Goal: Information Seeking & Learning: Get advice/opinions

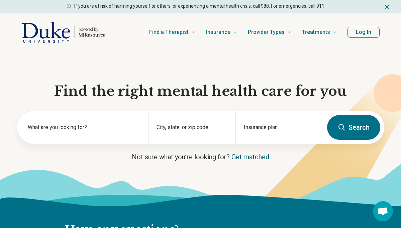
click at [238, 155] on link "Get matched" at bounding box center [251, 157] width 38 height 8
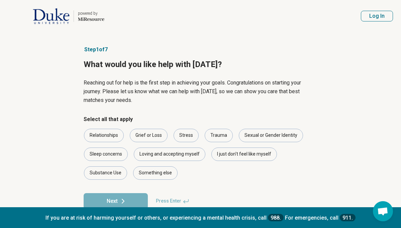
scroll to position [15, 0]
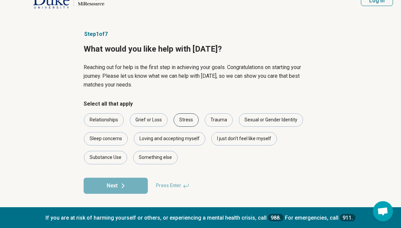
click at [186, 117] on div "Stress" at bounding box center [186, 119] width 25 height 13
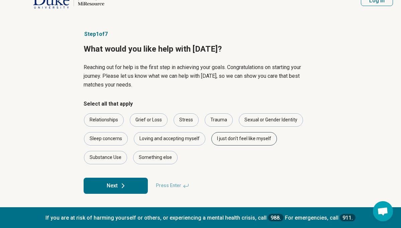
click at [234, 135] on div "I just don't feel like myself" at bounding box center [245, 138] width 66 height 13
click at [157, 157] on div "Something else" at bounding box center [155, 157] width 45 height 13
click at [140, 181] on button "Next" at bounding box center [116, 185] width 64 height 16
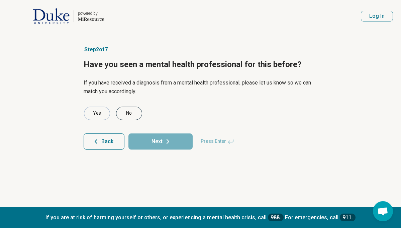
click at [135, 109] on div "No" at bounding box center [129, 112] width 26 height 13
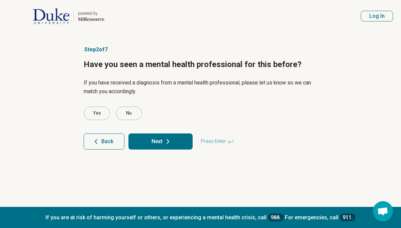
click at [157, 145] on button "Next" at bounding box center [161, 141] width 64 height 16
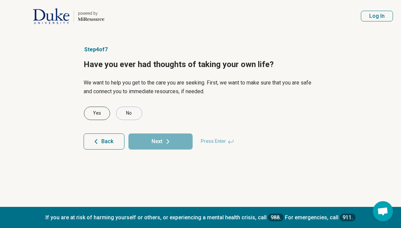
click at [92, 109] on div "Yes" at bounding box center [97, 112] width 26 height 13
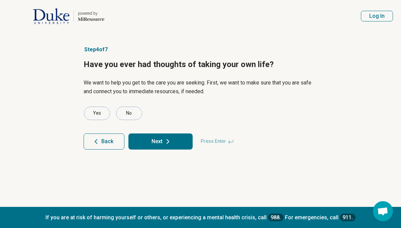
click at [165, 136] on button "Next" at bounding box center [161, 141] width 64 height 16
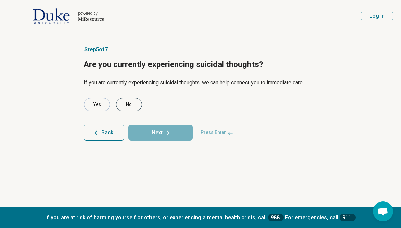
click at [131, 104] on div "No" at bounding box center [129, 104] width 26 height 13
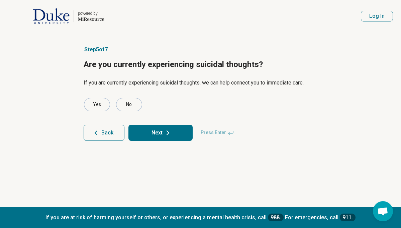
click at [151, 134] on button "Next" at bounding box center [161, 133] width 64 height 16
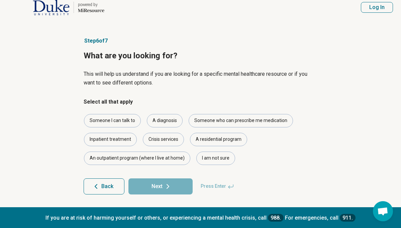
scroll to position [9, 0]
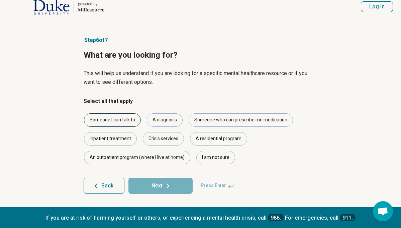
click at [120, 118] on div "Someone I can talk to" at bounding box center [112, 119] width 57 height 13
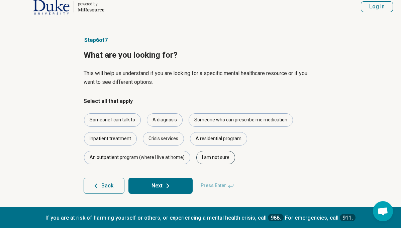
click at [209, 155] on div "I am not sure" at bounding box center [216, 157] width 39 height 13
click at [177, 181] on button "Next" at bounding box center [161, 185] width 64 height 16
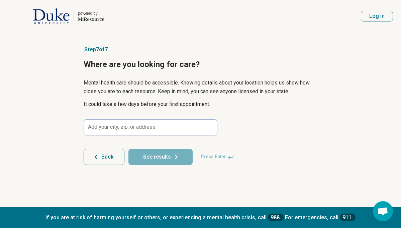
scroll to position [0, 0]
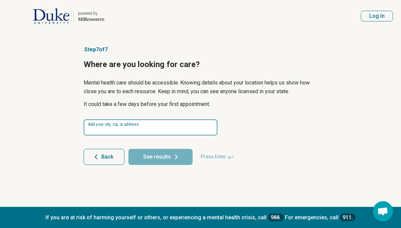
click at [168, 132] on input at bounding box center [151, 127] width 134 height 16
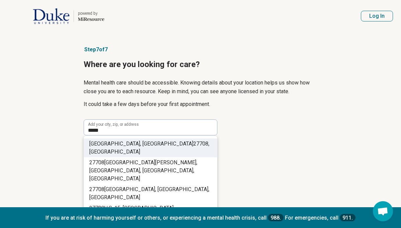
click at [177, 143] on li "[GEOGRAPHIC_DATA] , [GEOGRAPHIC_DATA]" at bounding box center [150, 147] width 133 height 19
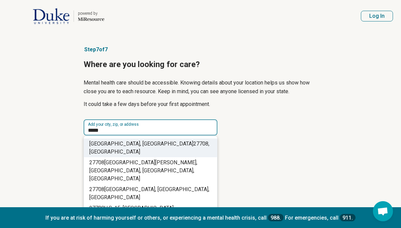
type input "**********"
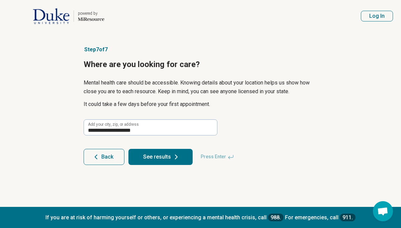
click at [176, 156] on icon at bounding box center [176, 157] width 8 height 8
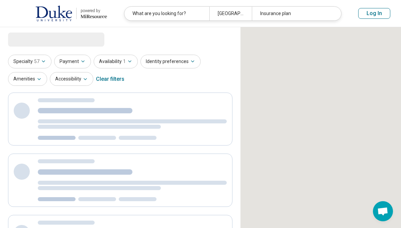
click at [176, 156] on div at bounding box center [120, 179] width 225 height 53
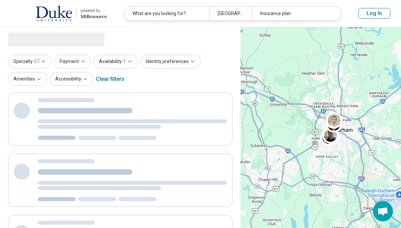
select select "***"
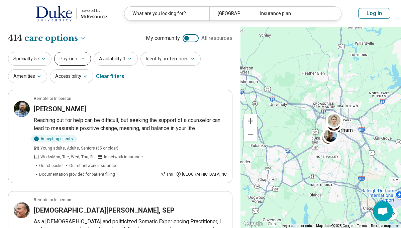
click at [80, 54] on button "Payment" at bounding box center [72, 59] width 37 height 14
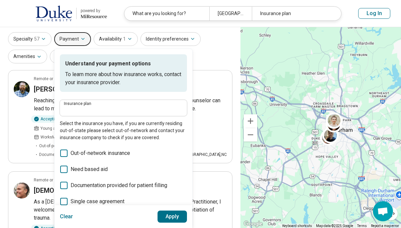
scroll to position [16, 0]
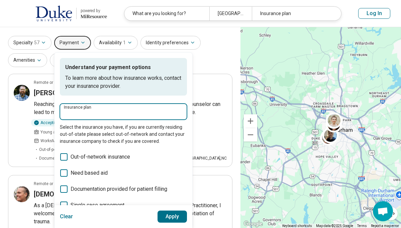
click at [98, 109] on input "Insurance plan" at bounding box center [123, 113] width 119 height 8
type input "*"
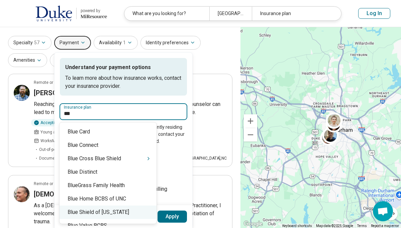
click at [102, 213] on div "Blue Shield of [US_STATE]" at bounding box center [108, 211] width 97 height 13
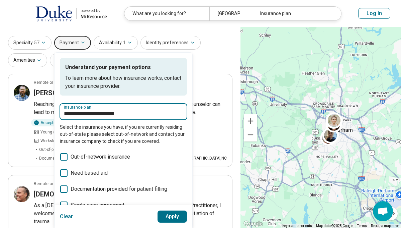
type input "**********"
click at [166, 216] on button "Apply" at bounding box center [173, 216] width 30 height 12
